Goal: Check status

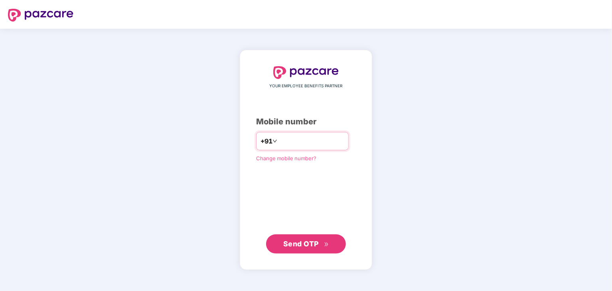
click at [312, 137] on input "number" at bounding box center [311, 141] width 65 height 13
type input "**********"
click at [319, 244] on span "Send OTP" at bounding box center [306, 243] width 46 height 11
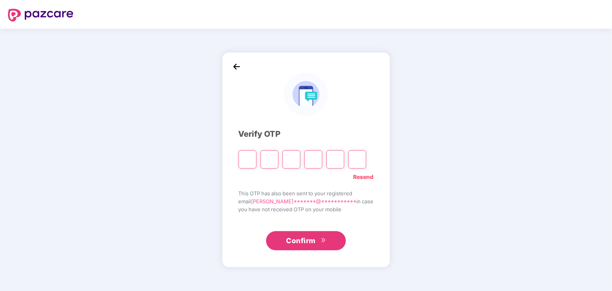
type input "*"
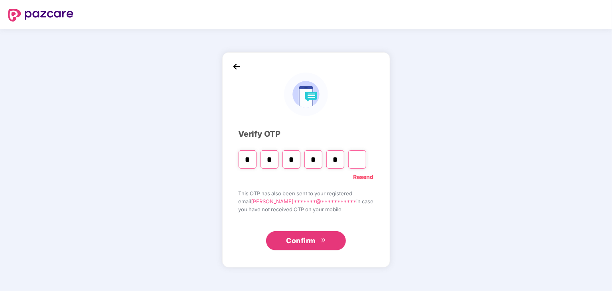
type input "*"
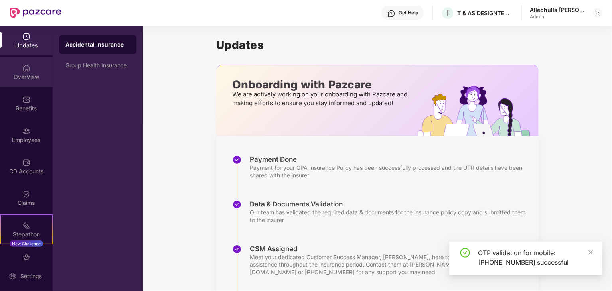
click at [27, 73] on div "OverView" at bounding box center [26, 77] width 53 height 8
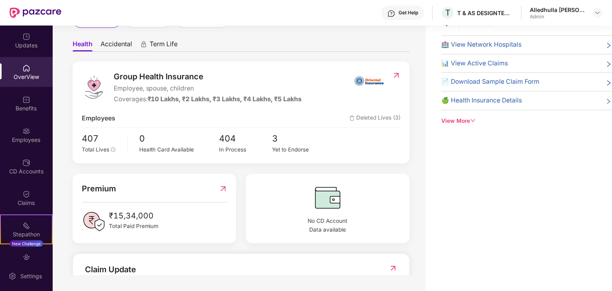
scroll to position [199, 0]
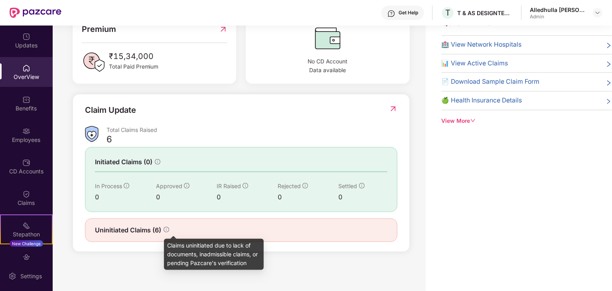
click at [167, 230] on icon "info-circle" at bounding box center [166, 230] width 6 height 6
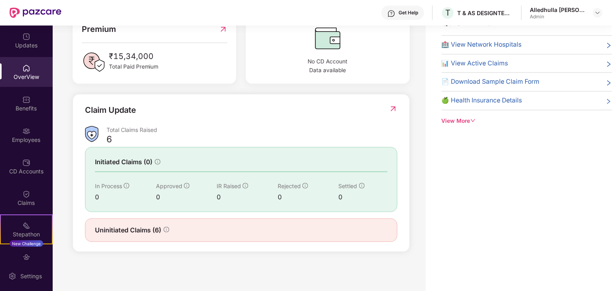
click at [116, 228] on span "Uninitiated Claims (6)" at bounding box center [128, 230] width 66 height 10
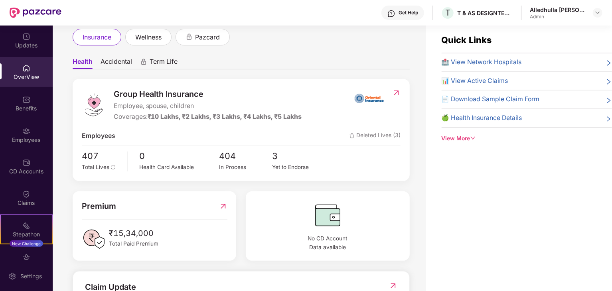
scroll to position [0, 0]
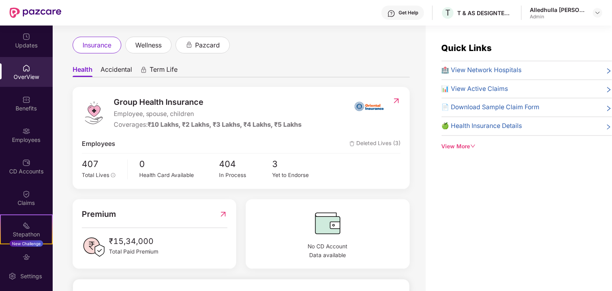
click at [469, 145] on div "View More" at bounding box center [526, 146] width 170 height 9
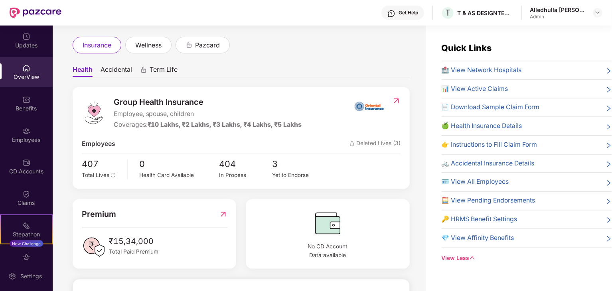
click at [488, 124] on span "🍏 Health Insurance Details" at bounding box center [481, 126] width 81 height 10
